Goal: Task Accomplishment & Management: Manage account settings

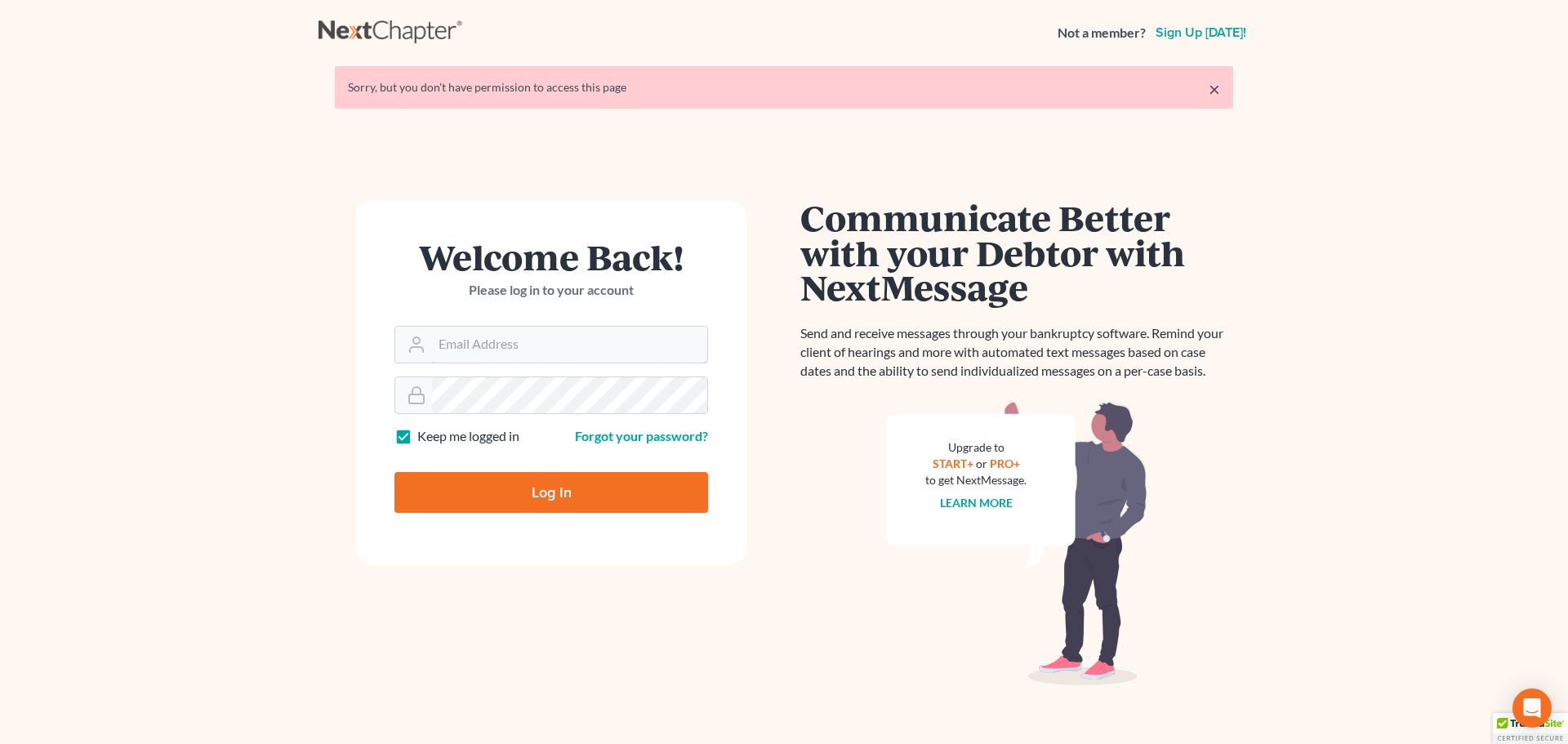
type input "steven@hollandlaw970.com"
click at [545, 478] on input "Log In" at bounding box center [551, 492] width 313 height 41
type input "Thinking..."
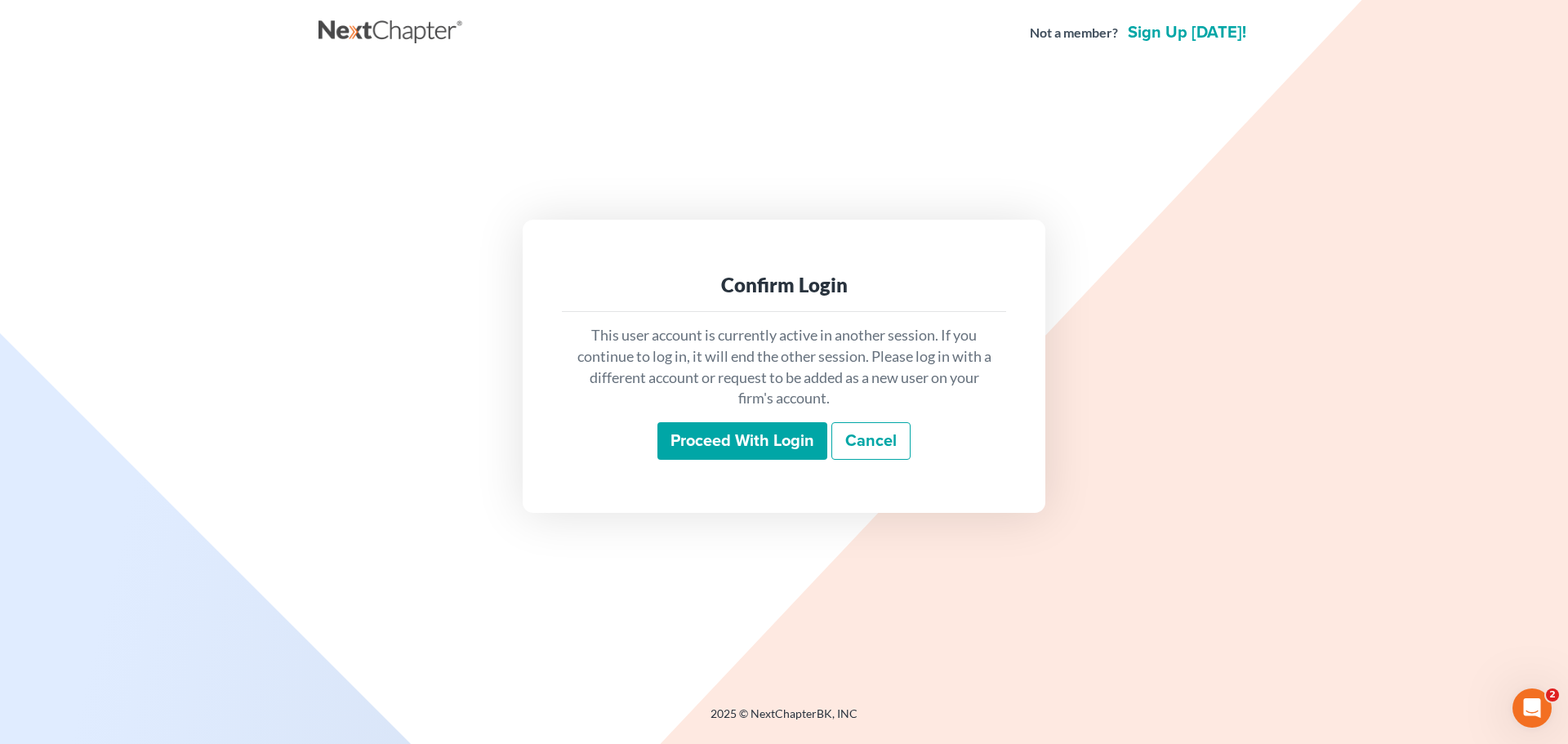
click at [758, 440] on input "Proceed with login" at bounding box center [742, 441] width 170 height 38
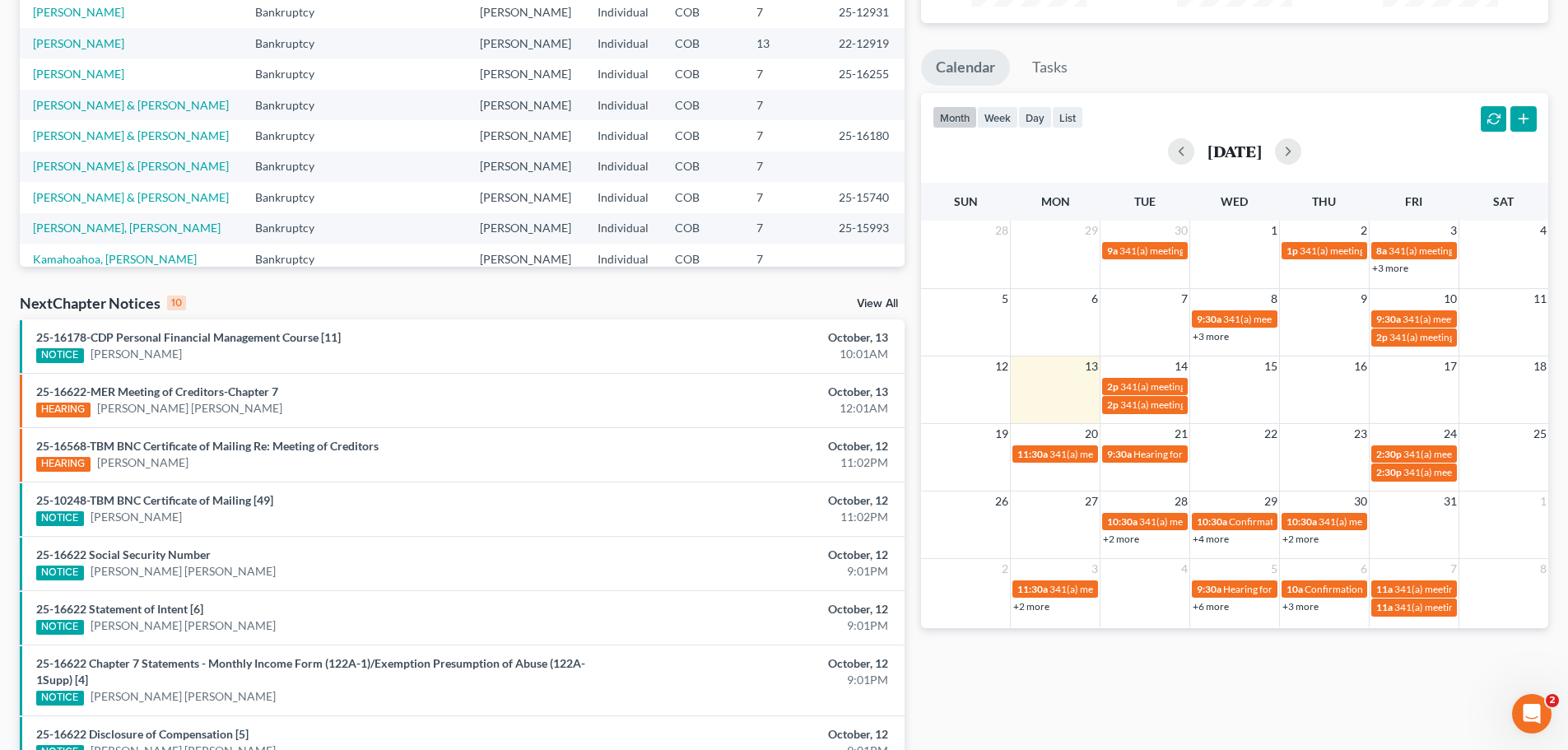
scroll to position [329, 0]
